Goal: Check status

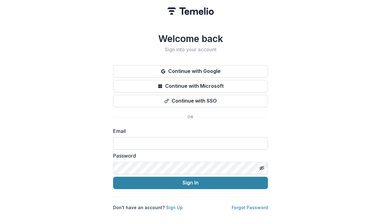
click at [161, 143] on input at bounding box center [190, 143] width 155 height 12
type input "**********"
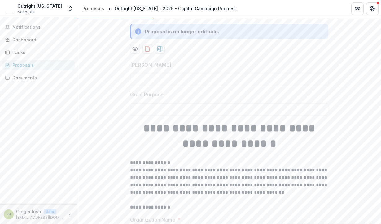
scroll to position [125, 0]
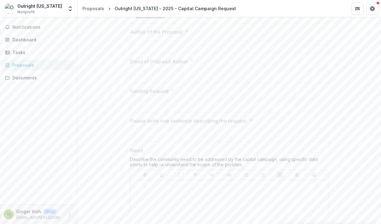
click at [199, 125] on p "Please write one sentence describing the request." at bounding box center [188, 120] width 117 height 7
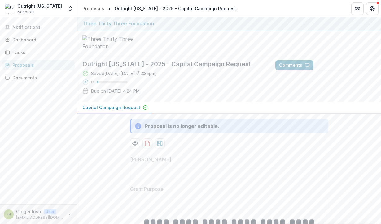
scroll to position [0, 0]
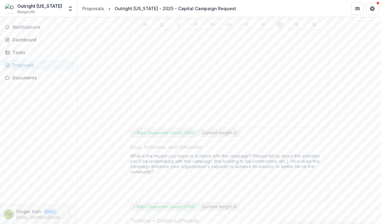
click at [196, 106] on div at bounding box center [229, 78] width 193 height 93
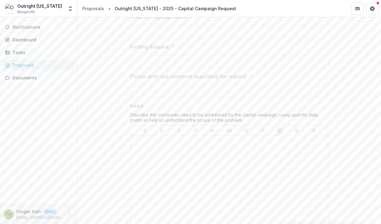
click at [201, 176] on div at bounding box center [229, 184] width 193 height 93
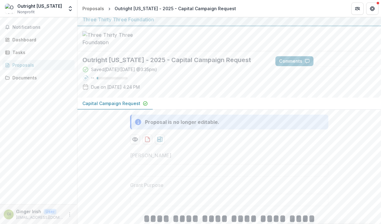
scroll to position [23, 0]
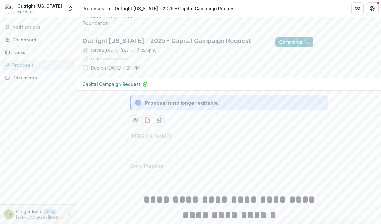
click at [132, 88] on p "Capital Campaign Request" at bounding box center [111, 84] width 58 height 7
click at [124, 88] on p "Capital Campaign Request" at bounding box center [111, 84] width 58 height 7
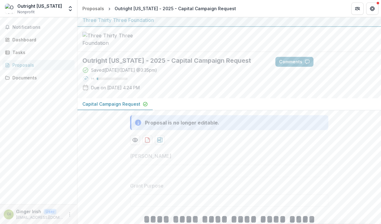
scroll to position [0, 0]
